Goal: Task Accomplishment & Management: Complete application form

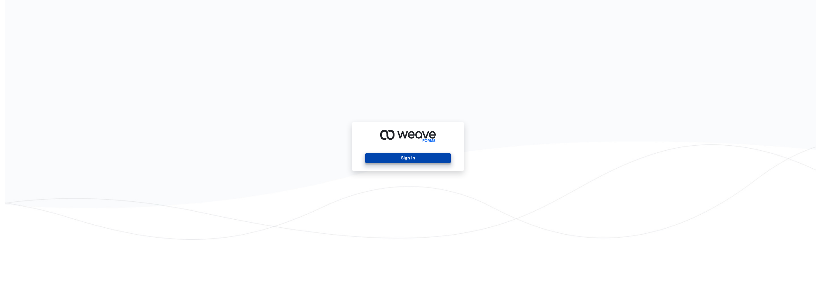
drag, startPoint x: 400, startPoint y: 152, endPoint x: 399, endPoint y: 156, distance: 3.6
click at [399, 152] on div "Sign In" at bounding box center [408, 146] width 112 height 49
click at [399, 164] on div "Sign In" at bounding box center [408, 146] width 112 height 49
click at [399, 157] on button "Sign In" at bounding box center [407, 158] width 85 height 10
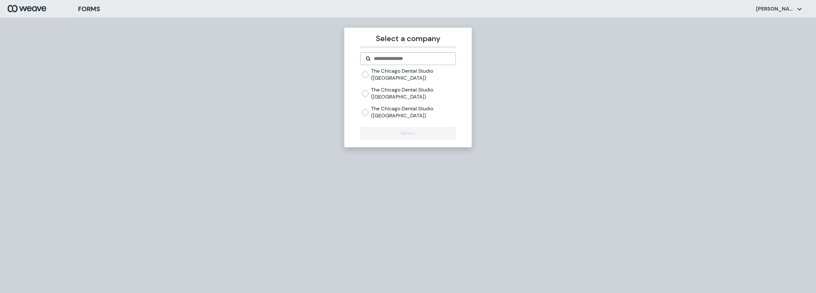
click at [385, 112] on label "The Chicago Dental Studio ([GEOGRAPHIC_DATA])" at bounding box center [413, 112] width 84 height 14
click at [387, 133] on button "Select" at bounding box center [407, 133] width 95 height 13
